Goal: Information Seeking & Learning: Find specific fact

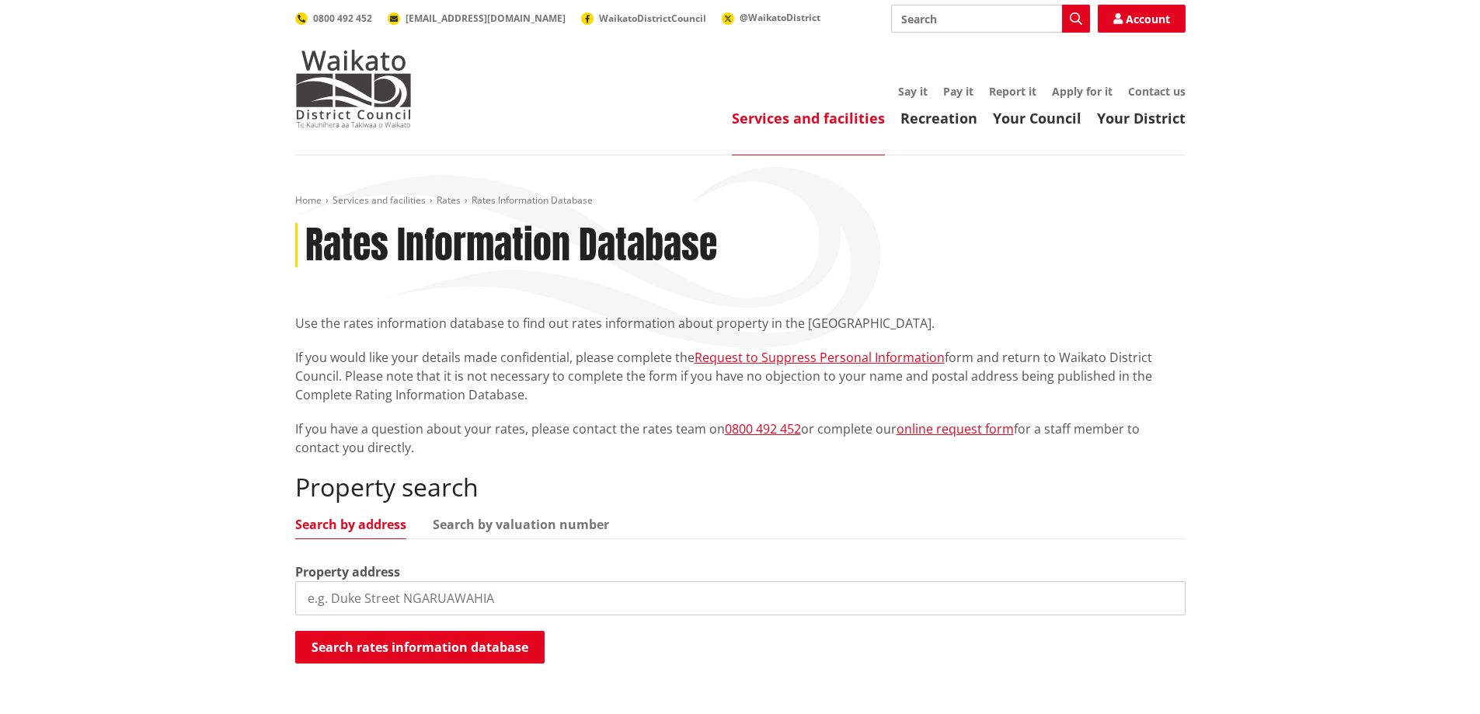
click at [343, 600] on input "search" at bounding box center [740, 598] width 890 height 34
type input "24 dominion road"
click at [371, 648] on button "Search rates information database" at bounding box center [419, 647] width 249 height 33
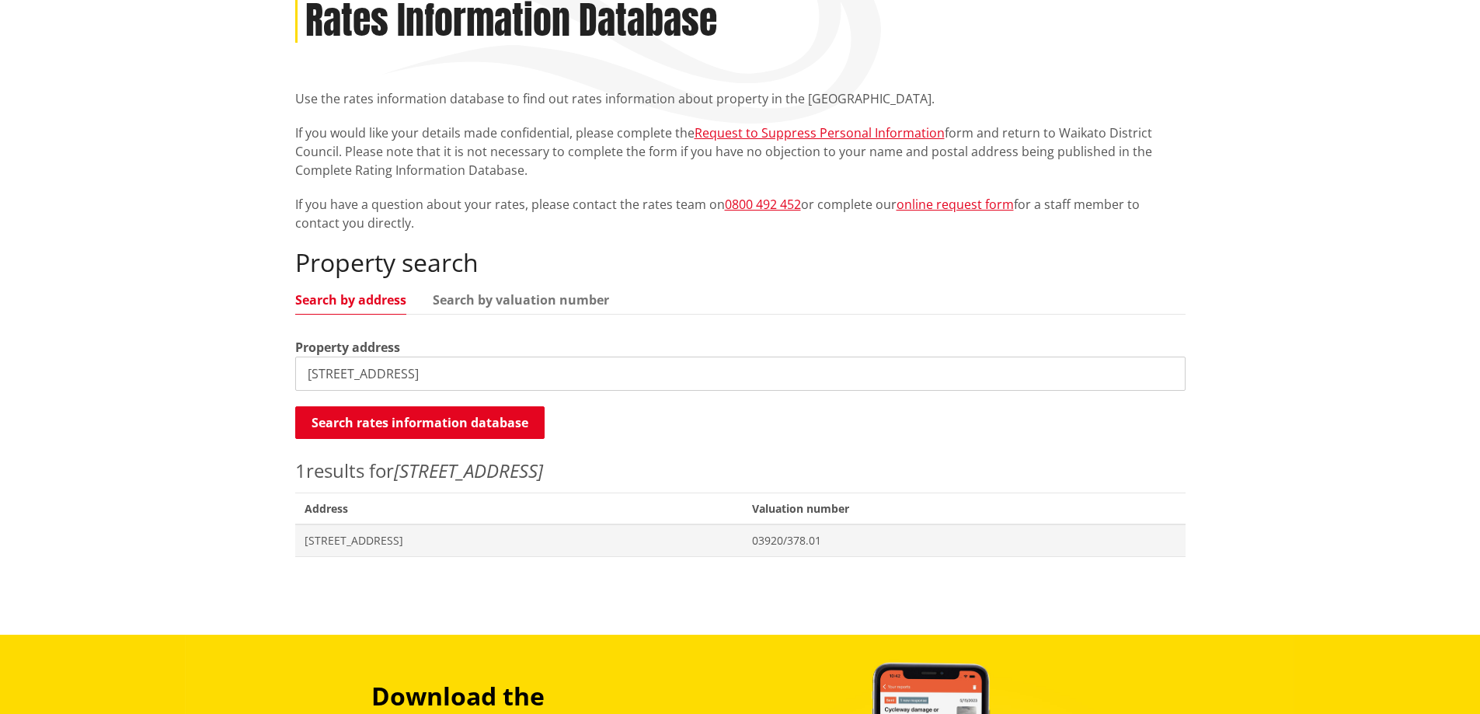
scroll to position [233, 0]
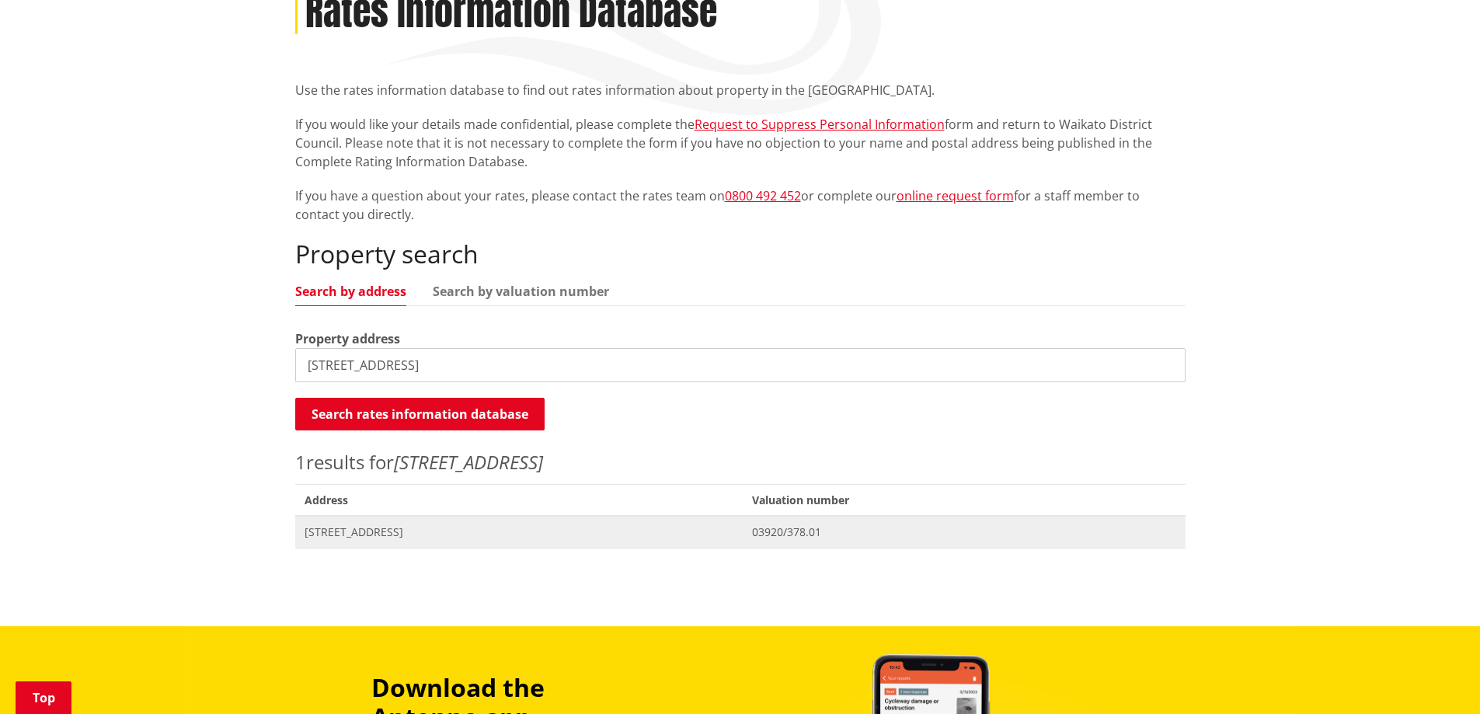
click at [346, 534] on span "[STREET_ADDRESS]" at bounding box center [519, 532] width 430 height 16
